Goal: Check status

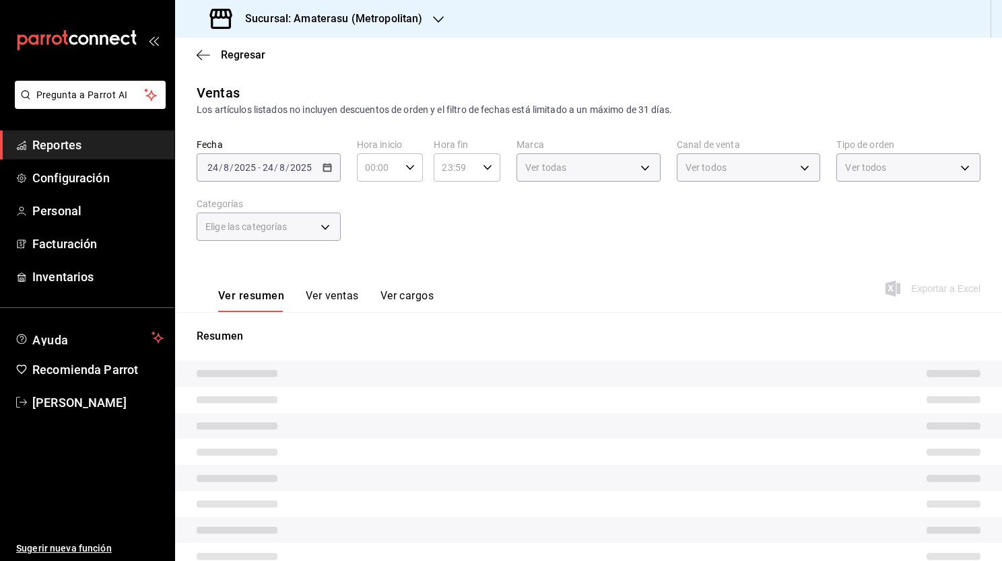
type input "05:00"
type input "05:59"
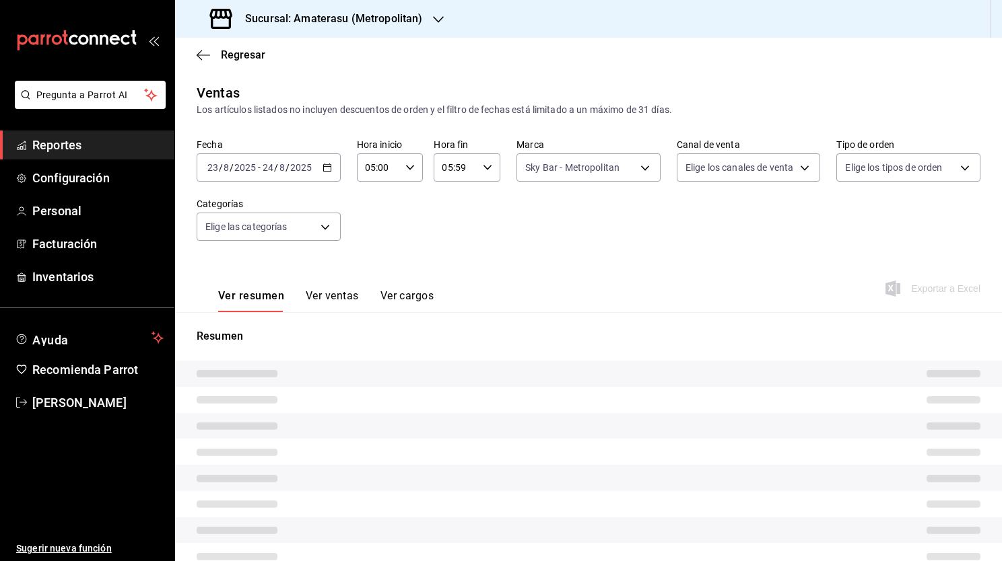
type input "f3afaab8-8c3d-4e49-a299-af9bdf6027b2"
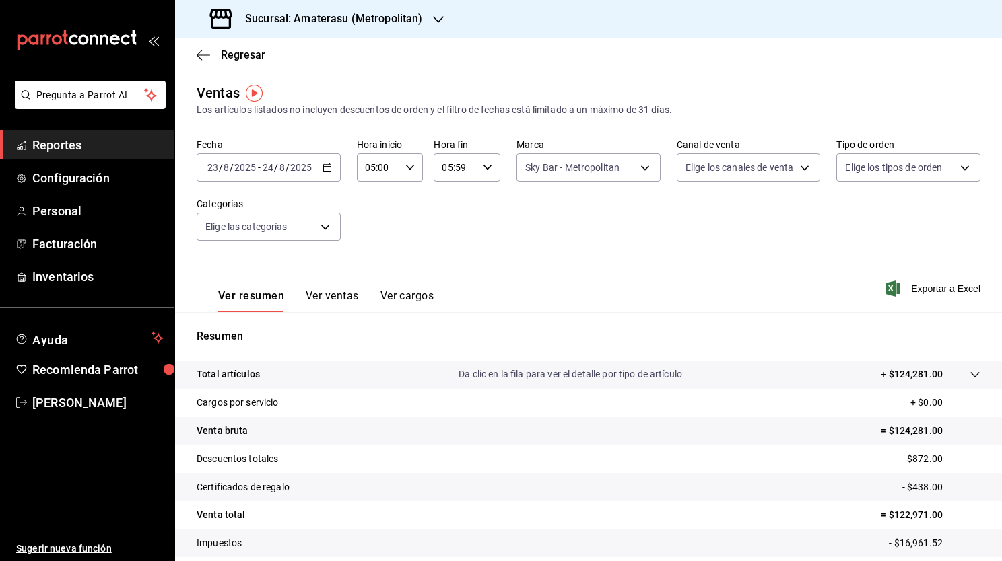
click at [324, 172] on icon "button" at bounding box center [326, 167] width 9 height 9
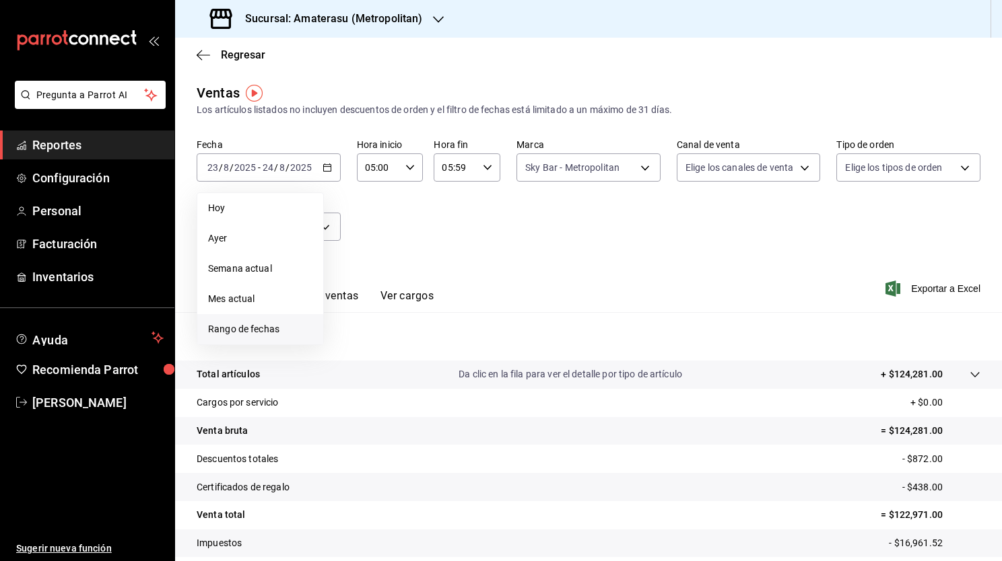
click at [281, 322] on span "Rango de fechas" at bounding box center [260, 329] width 104 height 14
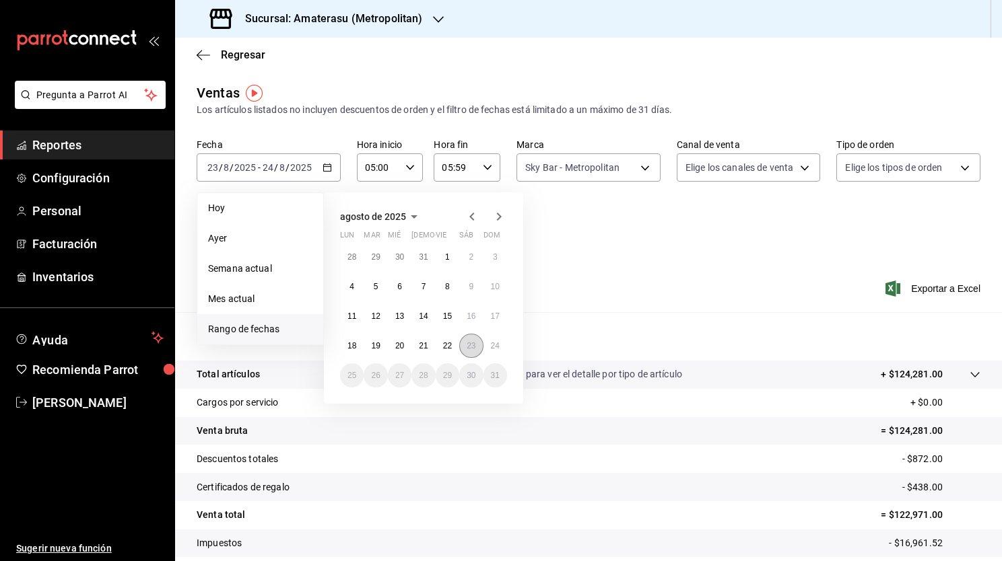
click at [469, 343] on abbr "23" at bounding box center [470, 345] width 9 height 9
click at [492, 346] on abbr "24" at bounding box center [495, 345] width 9 height 9
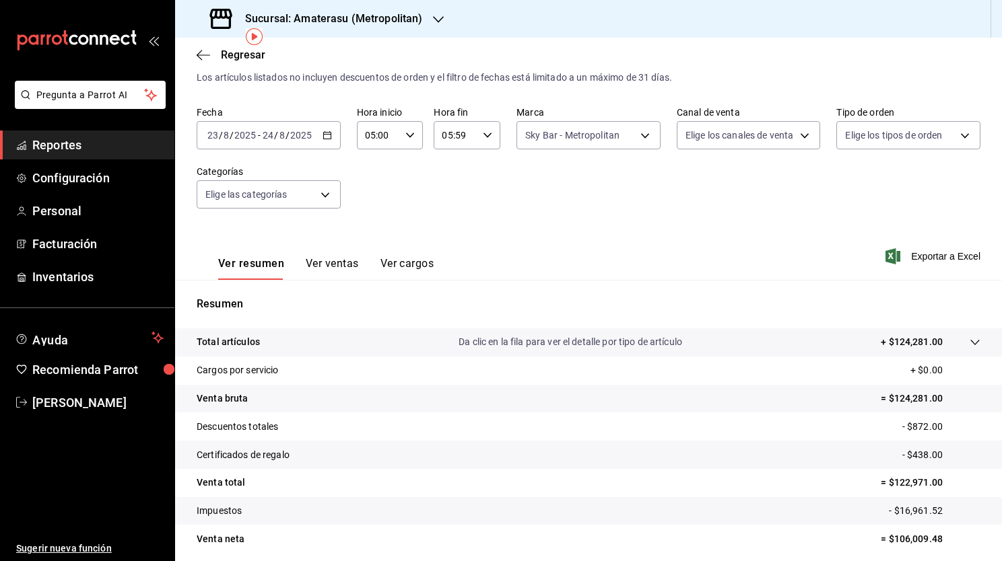
scroll to position [30, 0]
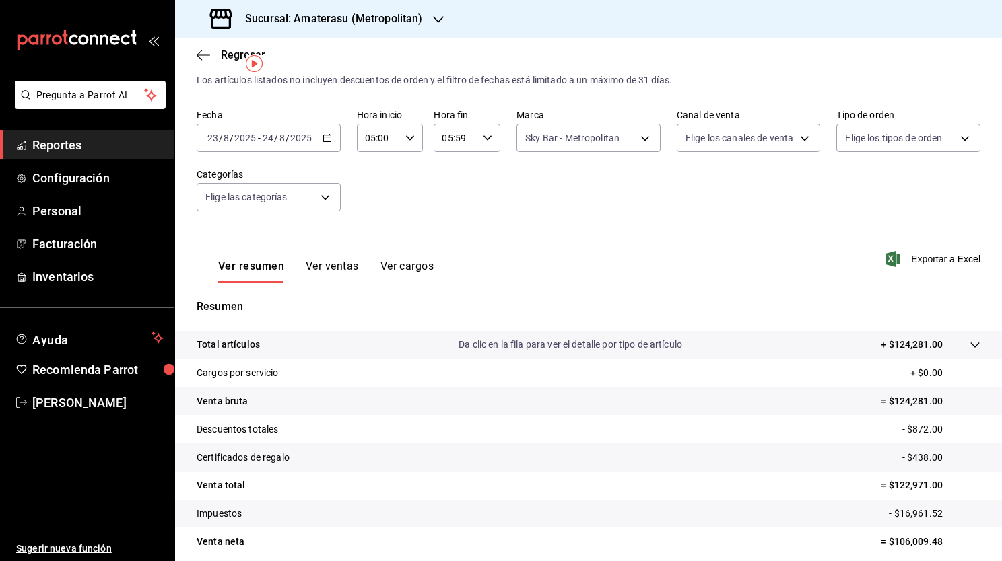
click at [331, 138] on div "[DATE] [DATE] - [DATE] [DATE]" at bounding box center [269, 138] width 144 height 28
click at [598, 269] on div "Ver resumen Ver ventas Ver cargos Exportar a Excel" at bounding box center [588, 255] width 827 height 55
click at [323, 136] on \(Stroke\) "button" at bounding box center [327, 138] width 8 height 7
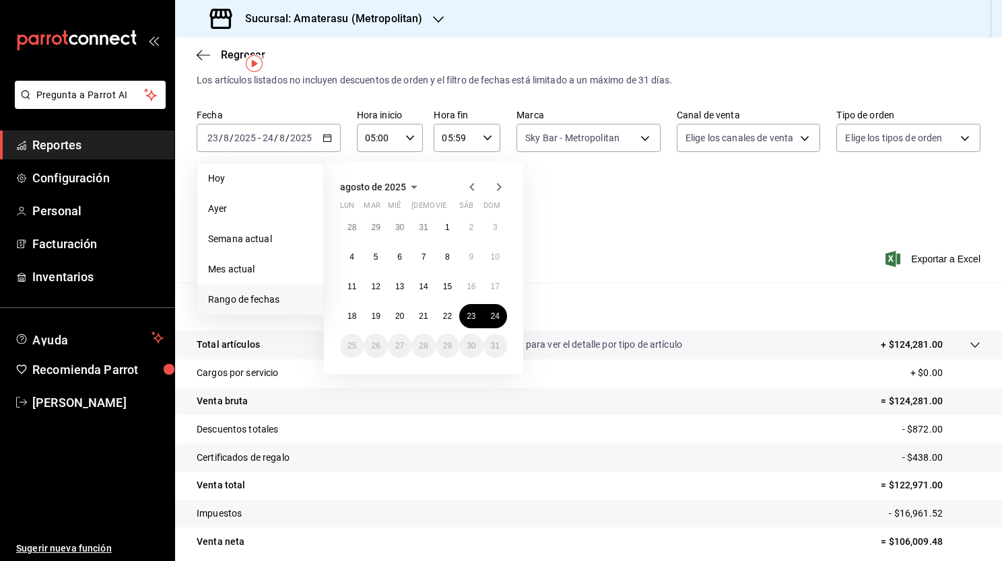
click at [591, 287] on div "Resumen Total artículos Da clic en la fila para ver el detalle por tipo de artí…" at bounding box center [588, 427] width 827 height 289
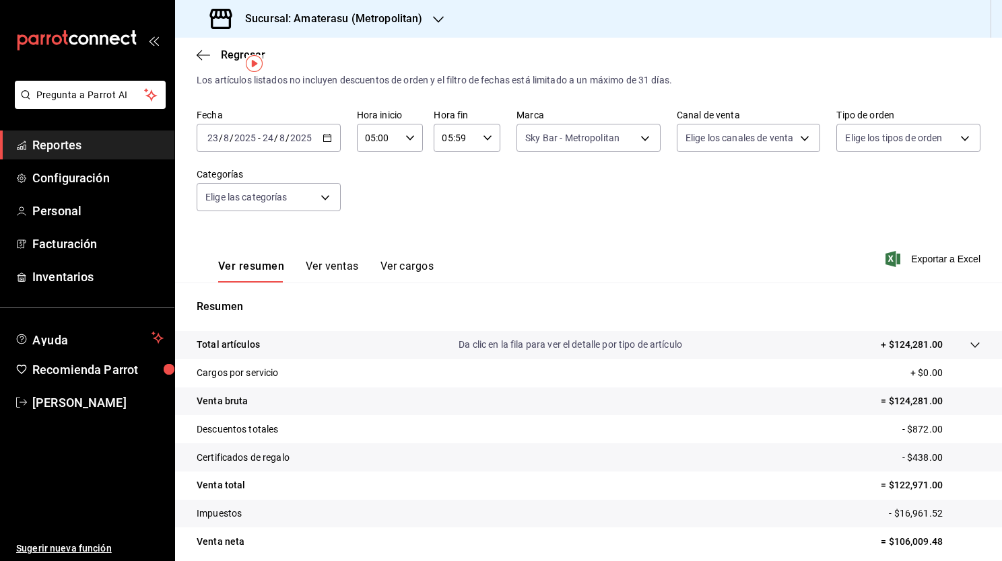
click at [405, 137] on icon "button" at bounding box center [409, 137] width 9 height 9
click at [517, 208] on div at bounding box center [501, 280] width 1002 height 561
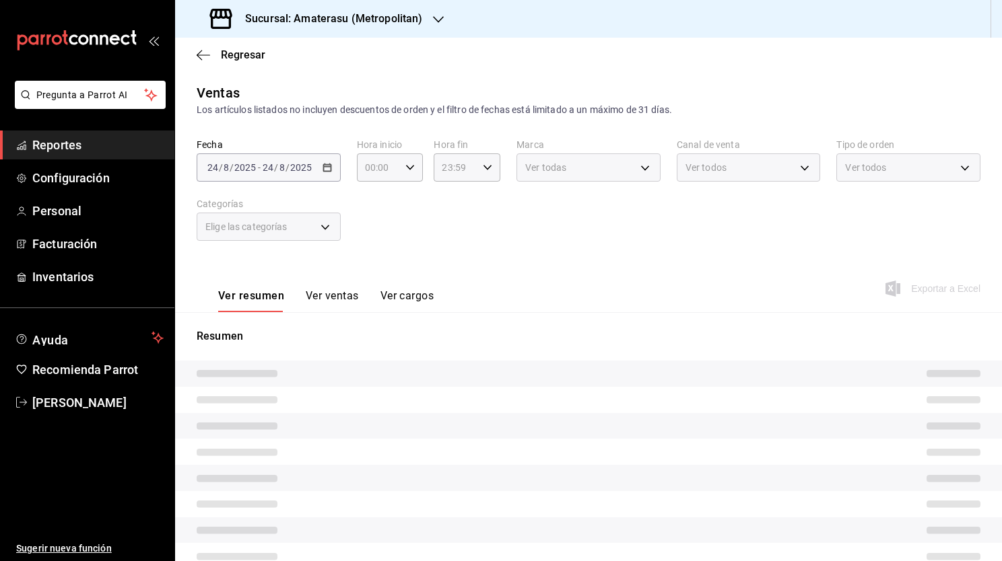
type input "05:00"
type input "05:59"
type input "f3afaab8-8c3d-4e49-a299-af9bdf6027b2"
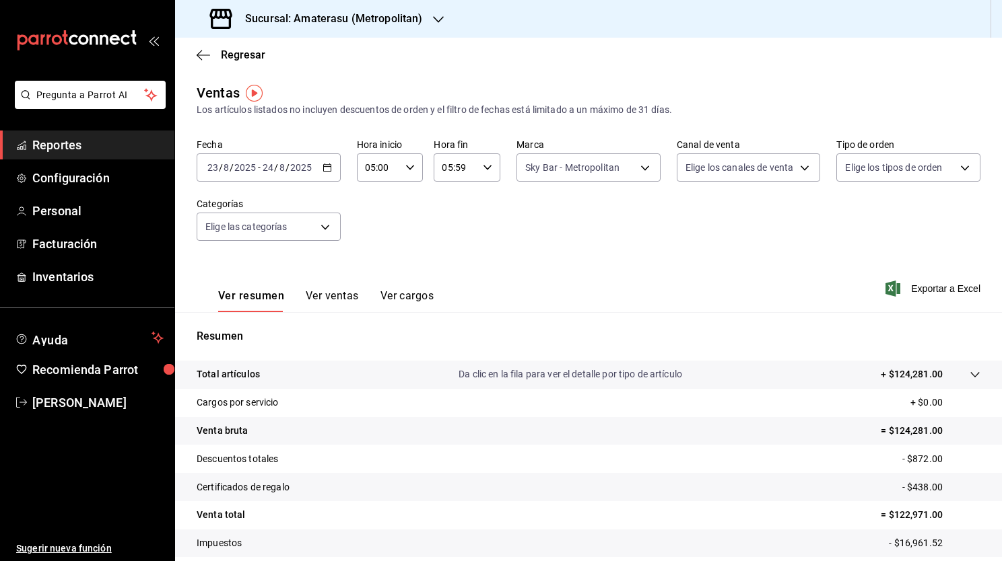
click at [327, 170] on icon "button" at bounding box center [326, 167] width 9 height 9
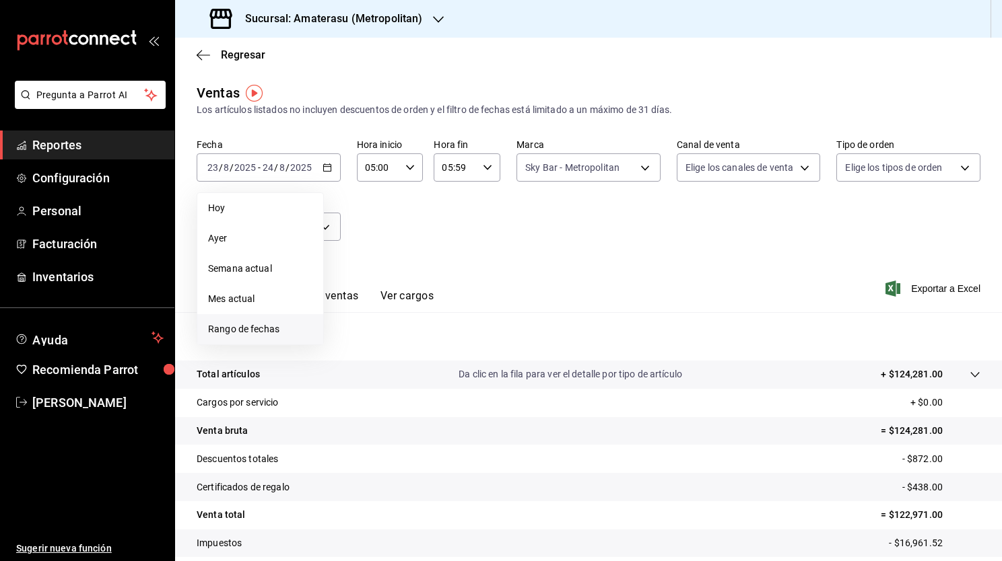
click at [277, 327] on span "Rango de fechas" at bounding box center [260, 329] width 104 height 14
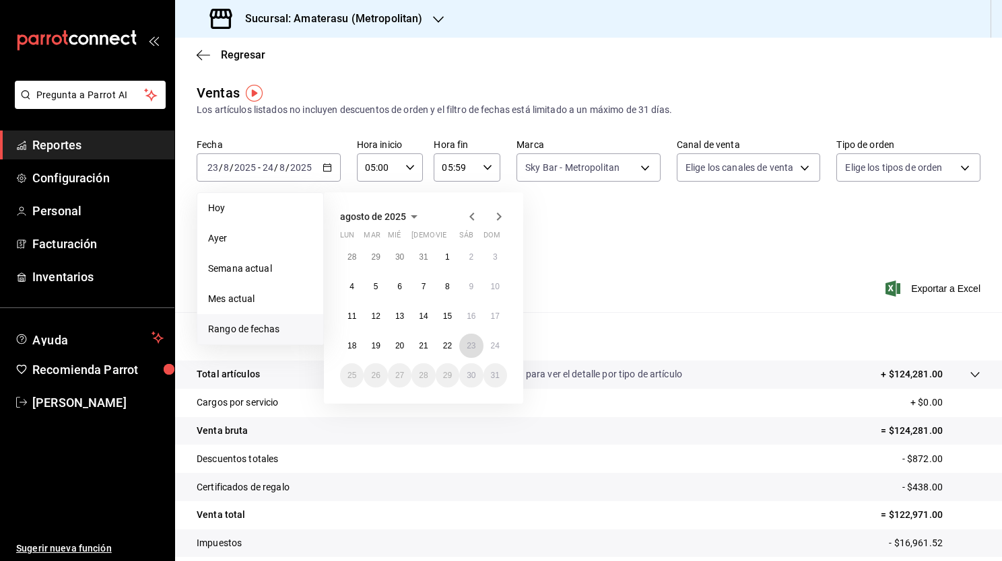
click at [474, 352] on button "23" at bounding box center [471, 346] width 24 height 24
click at [495, 348] on abbr "24" at bounding box center [495, 345] width 9 height 9
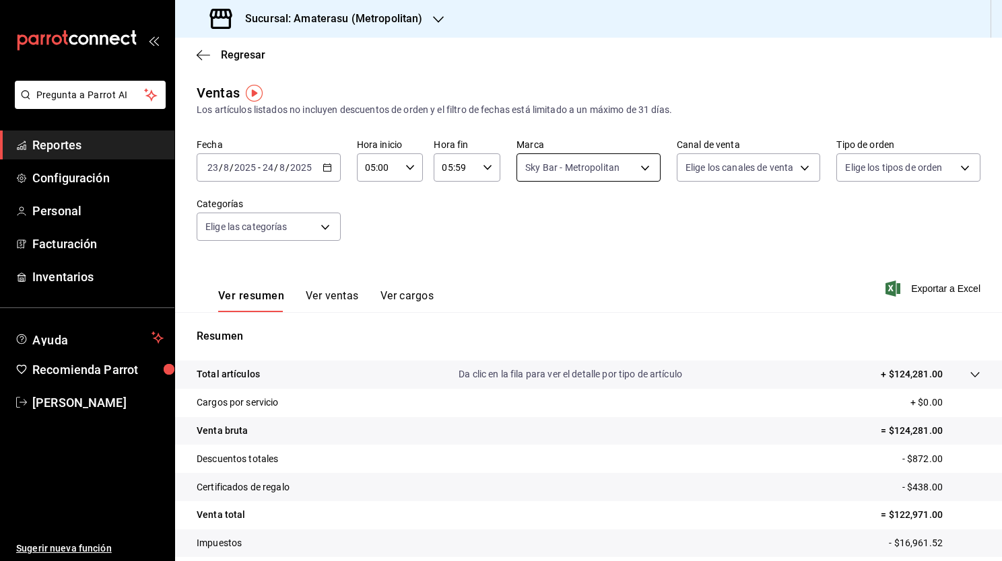
click at [552, 177] on body "Pregunta a Parrot AI Reportes Configuración Personal Facturación Inventarios Ay…" at bounding box center [501, 280] width 1002 height 561
click at [460, 223] on div at bounding box center [501, 280] width 1002 height 561
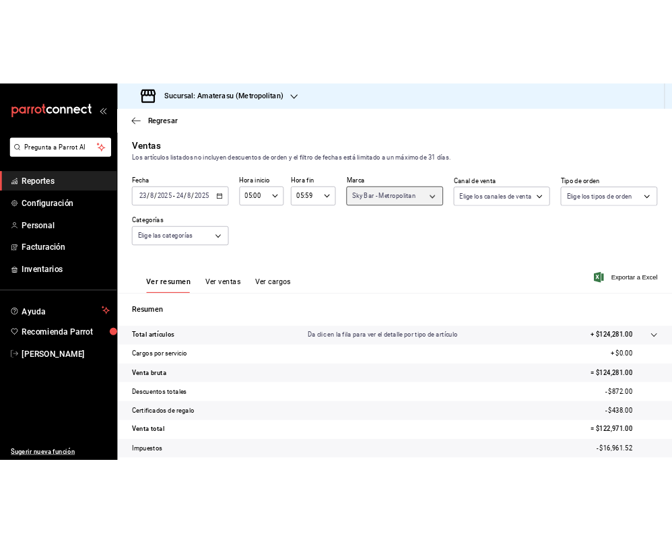
scroll to position [83, 0]
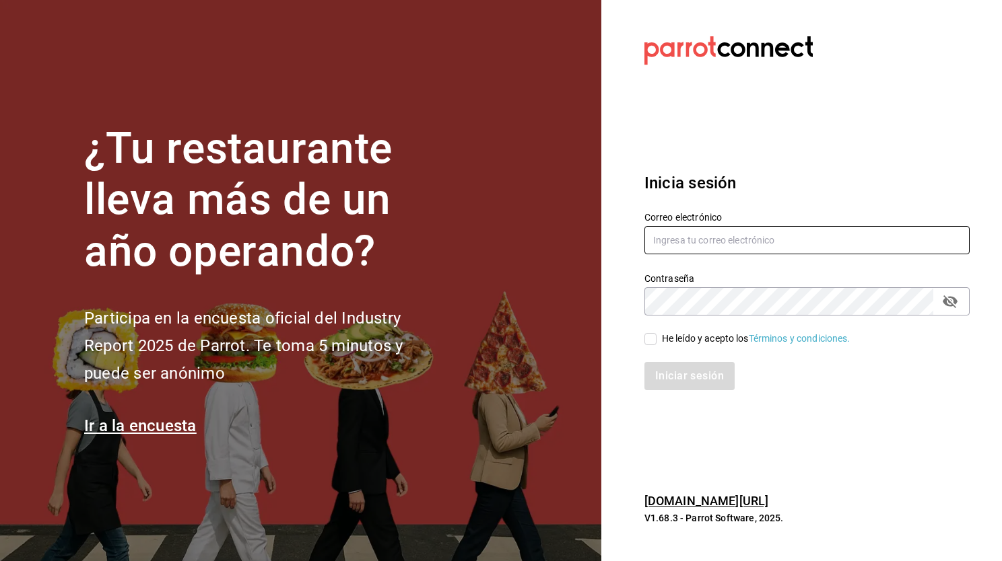
type input "mario.nino@grupocosteno.com"
click at [650, 339] on input "He leído y acepto los Términos y condiciones." at bounding box center [650, 339] width 12 height 12
checkbox input "true"
click at [676, 377] on button "Iniciar sesión" at bounding box center [690, 376] width 92 height 28
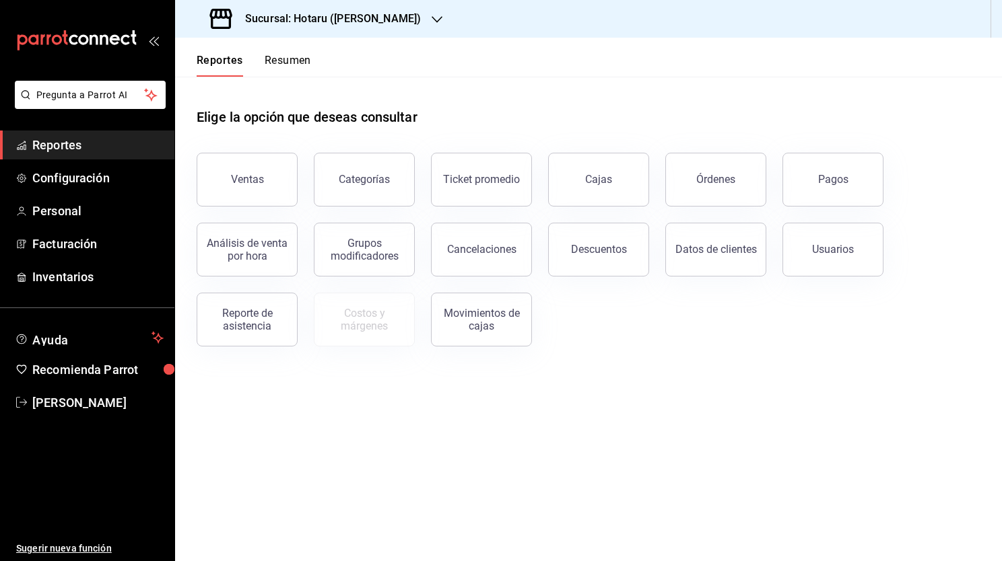
click at [205, 433] on main "Elige la opción que deseas consultar Ventas Categorías Ticket promedio Cajas Ór…" at bounding box center [588, 319] width 827 height 485
